Goal: Information Seeking & Learning: Learn about a topic

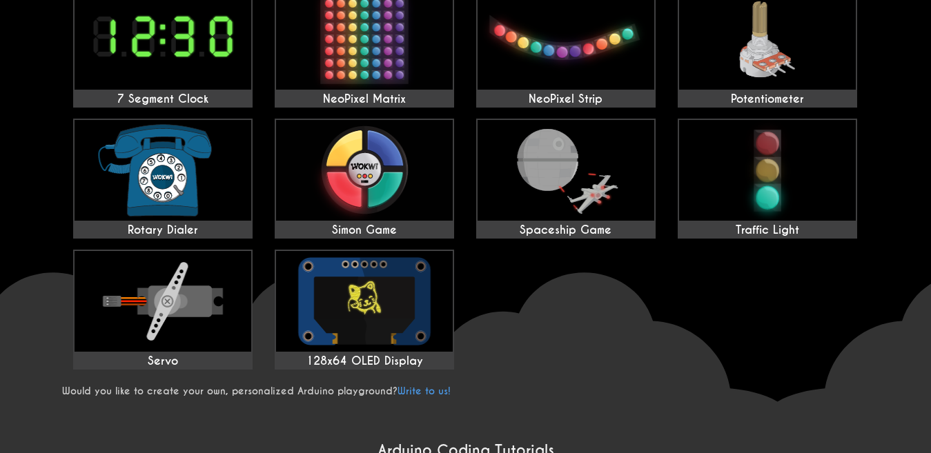
scroll to position [533, 0]
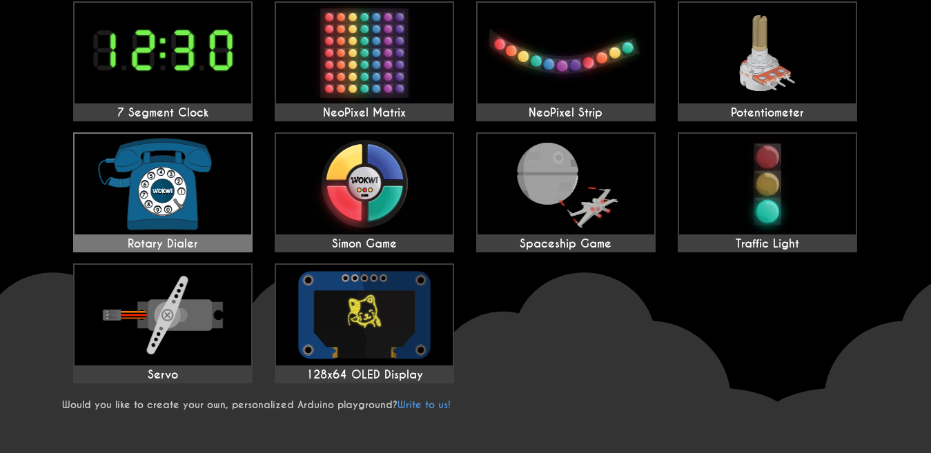
click at [193, 190] on img at bounding box center [163, 184] width 177 height 101
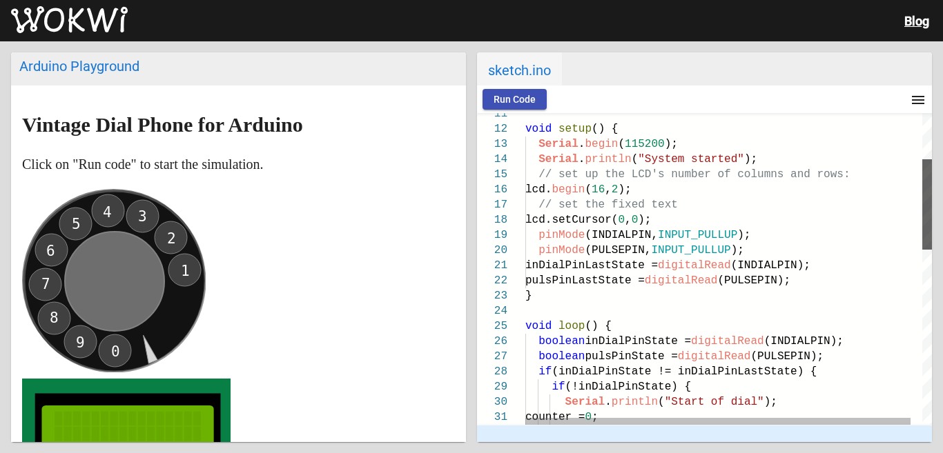
drag, startPoint x: 924, startPoint y: 172, endPoint x: 870, endPoint y: 257, distance: 100.5
click at [929, 228] on div at bounding box center [927, 204] width 10 height 90
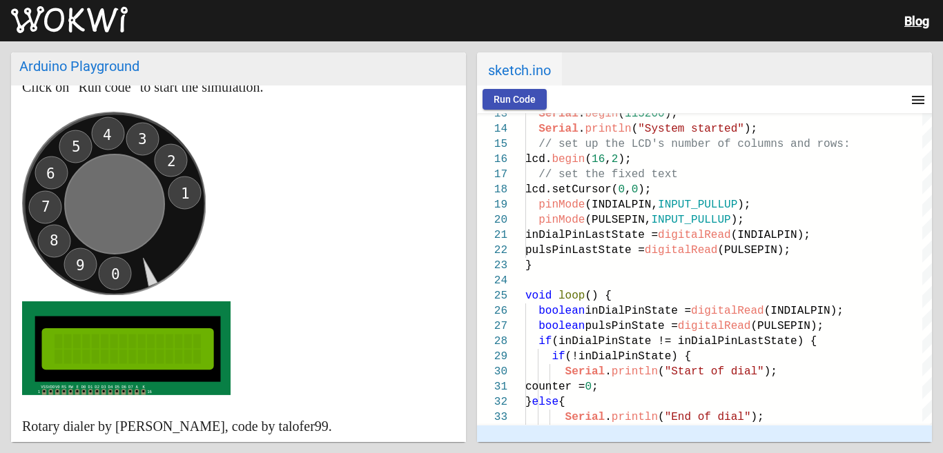
scroll to position [87, 0]
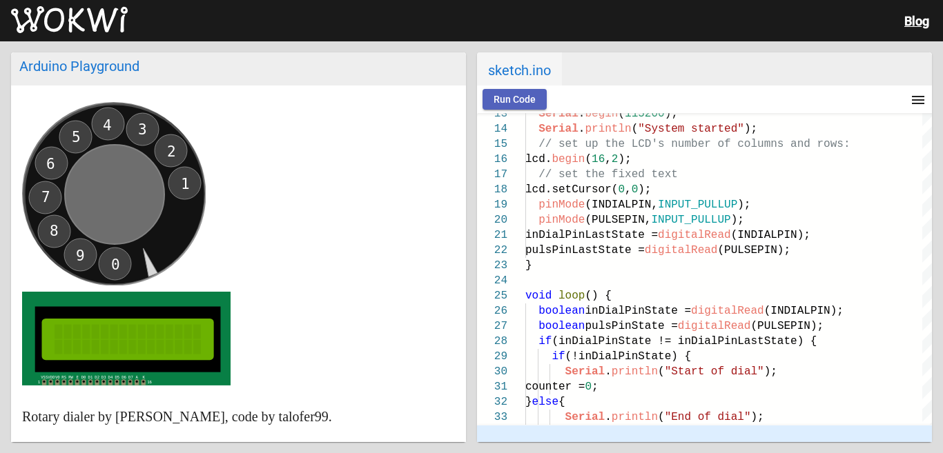
click at [516, 97] on span "Run Code" at bounding box center [514, 99] width 42 height 11
click at [156, 239] on circle at bounding box center [113, 193] width 183 height 183
click at [75, 223] on circle at bounding box center [113, 193] width 183 height 183
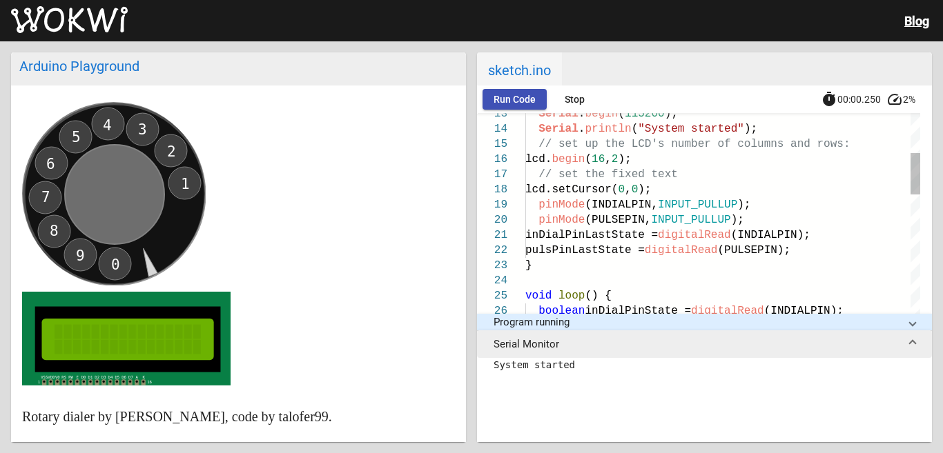
drag, startPoint x: 75, startPoint y: 139, endPoint x: 113, endPoint y: 161, distance: 44.2
click at [113, 161] on icon "0 9 8 7 6 5 4 3 2 1" at bounding box center [114, 194] width 184 height 184
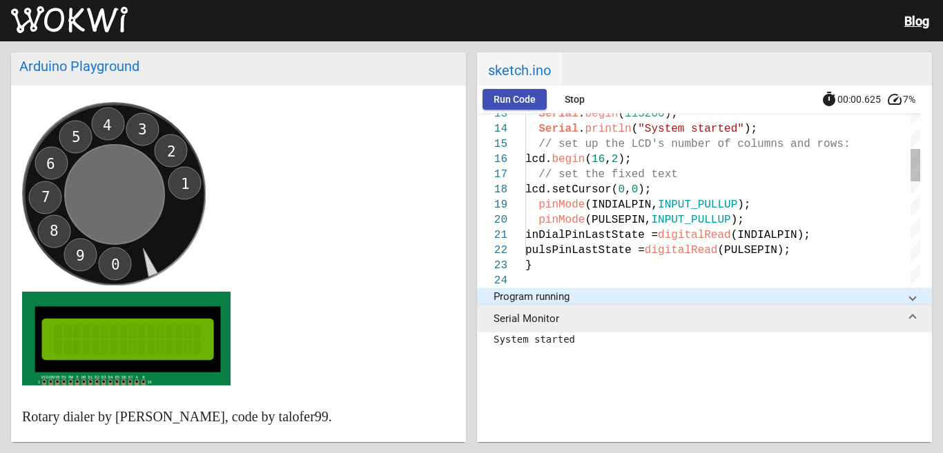
click at [69, 139] on circle at bounding box center [113, 193] width 183 height 183
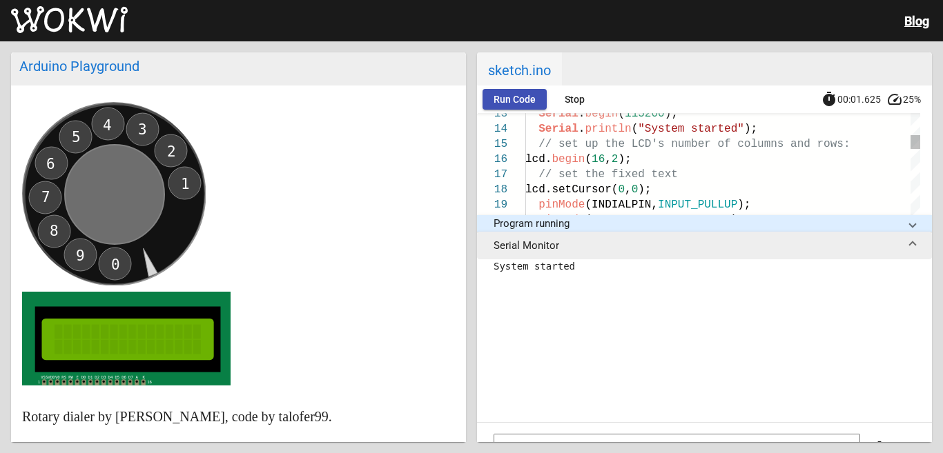
scroll to position [268, 0]
